Goal: Information Seeking & Learning: Compare options

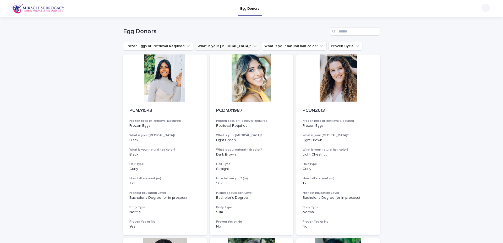
click at [228, 49] on button "What is your [MEDICAL_DATA]?" at bounding box center [227, 46] width 65 height 8
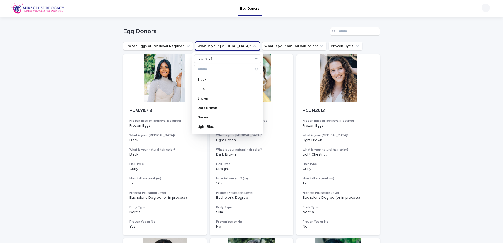
click at [228, 49] on button "What is your [MEDICAL_DATA]?" at bounding box center [227, 46] width 65 height 8
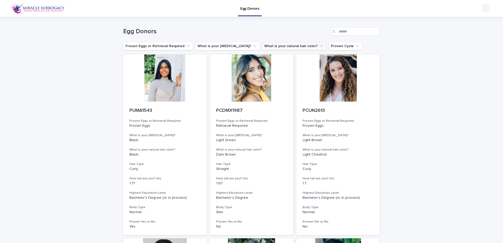
click at [264, 47] on button "What is your natural hair color?" at bounding box center [294, 46] width 64 height 8
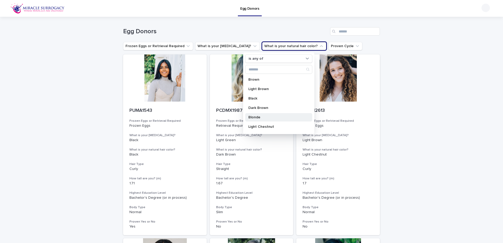
click at [265, 118] on p "Blonde" at bounding box center [277, 118] width 56 height 4
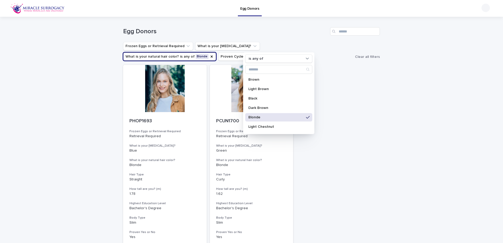
click at [94, 88] on div "Loading... Saving… Loading... Saving… Egg Donors Frozen Eggs or Retrieval Requi…" at bounding box center [251, 151] width 503 height 268
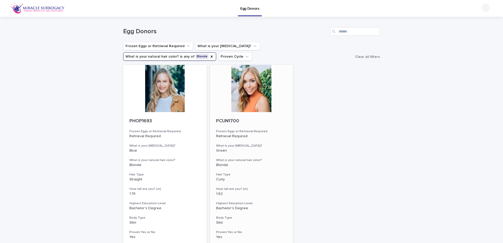
click at [256, 92] on div at bounding box center [252, 88] width 84 height 47
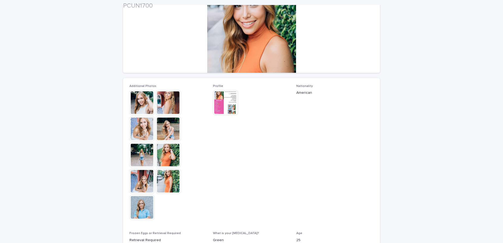
scroll to position [84, 0]
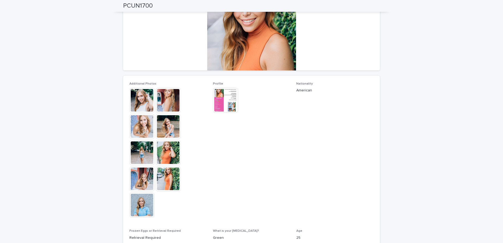
click at [224, 99] on img at bounding box center [225, 100] width 25 height 25
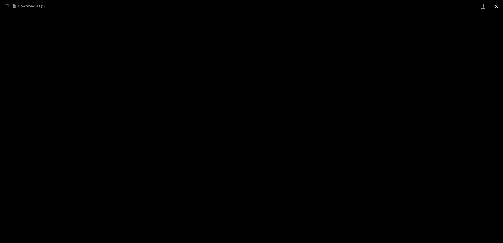
click at [497, 8] on button "Close gallery" at bounding box center [496, 6] width 13 height 12
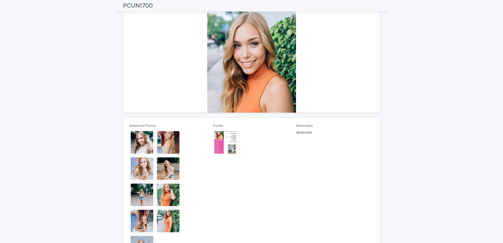
scroll to position [0, 0]
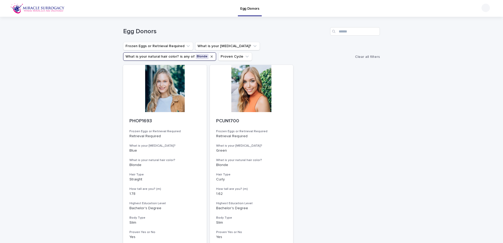
click at [214, 55] on icon "What is your natural hair color?" at bounding box center [212, 57] width 4 height 4
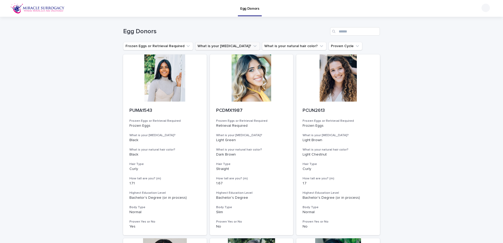
click at [227, 47] on button "What is your [MEDICAL_DATA]?" at bounding box center [227, 46] width 65 height 8
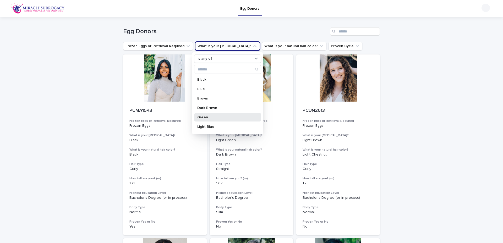
click at [217, 116] on p "Green" at bounding box center [225, 118] width 56 height 4
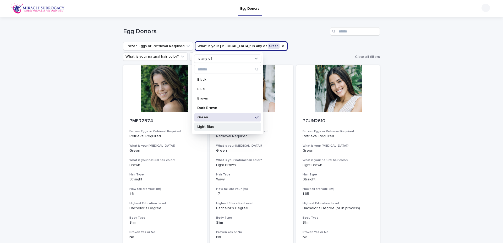
click at [214, 128] on p "Light Blue" at bounding box center [225, 127] width 56 height 4
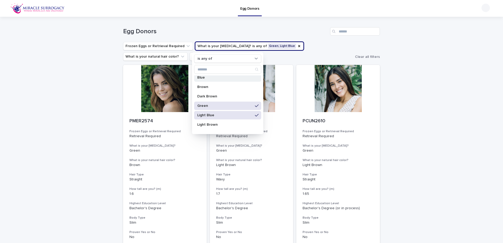
click at [210, 77] on p "Blue" at bounding box center [225, 78] width 56 height 4
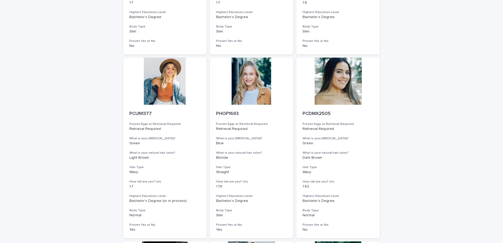
scroll to position [375, 0]
click at [171, 85] on div at bounding box center [165, 80] width 84 height 47
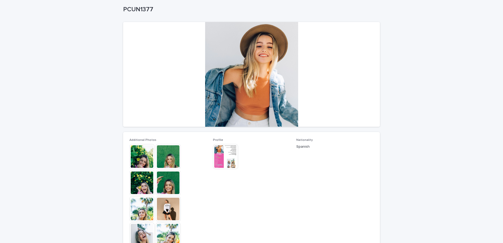
scroll to position [34, 0]
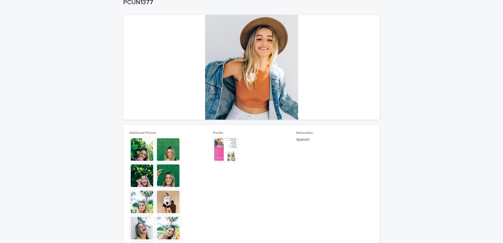
click at [226, 148] on img at bounding box center [225, 149] width 25 height 25
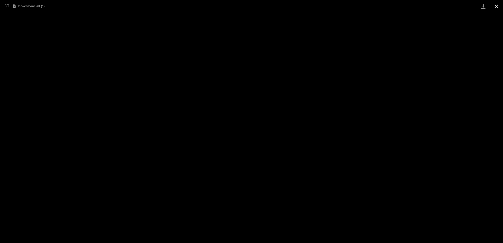
click at [498, 6] on button "Close gallery" at bounding box center [496, 6] width 13 height 12
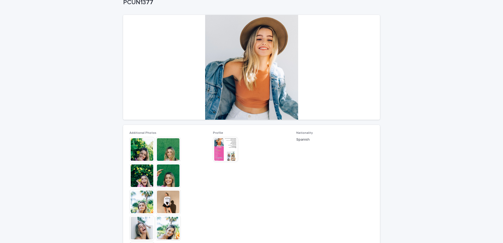
click at [222, 150] on img at bounding box center [225, 149] width 25 height 25
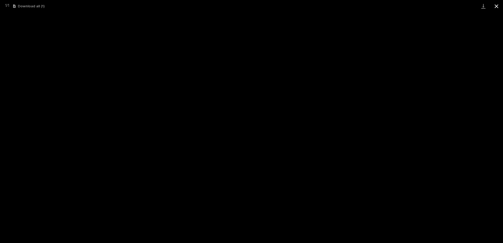
click at [495, 6] on button "Close gallery" at bounding box center [496, 6] width 13 height 12
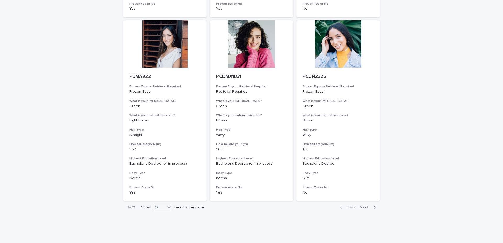
scroll to position [608, 0]
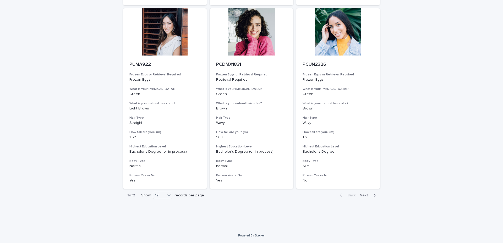
click at [360, 194] on span "Next" at bounding box center [366, 196] width 12 height 4
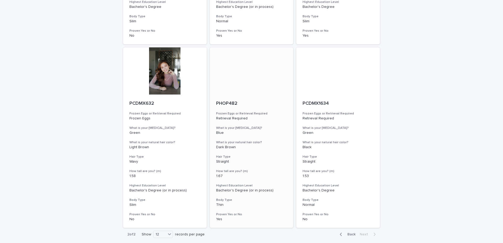
scroll to position [195, 0]
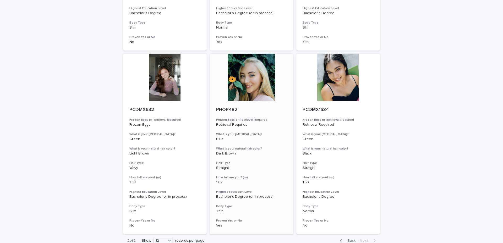
click at [250, 97] on div at bounding box center [252, 77] width 84 height 47
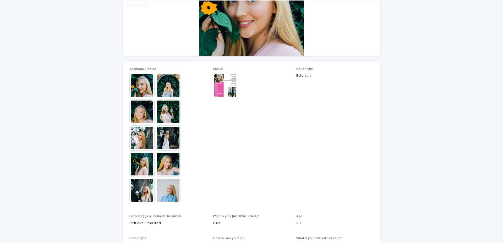
scroll to position [107, 0]
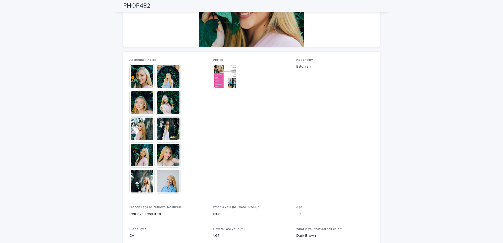
click at [220, 78] on img at bounding box center [225, 76] width 25 height 25
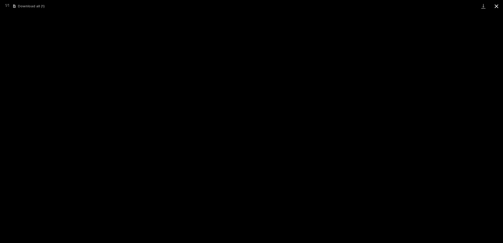
click at [497, 8] on button "Close gallery" at bounding box center [496, 6] width 13 height 12
